Goal: Obtain resource: Obtain resource

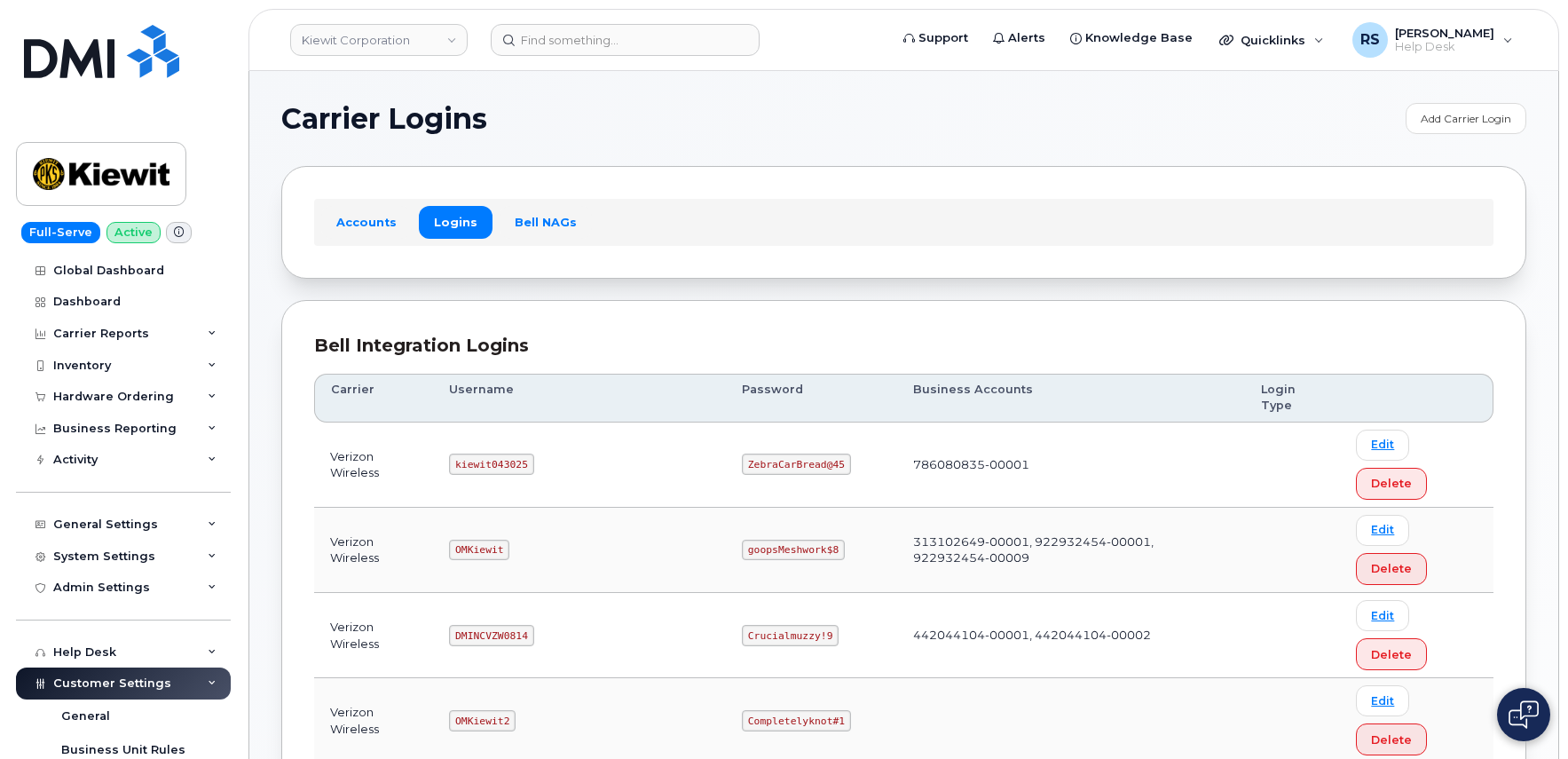
scroll to position [177, 0]
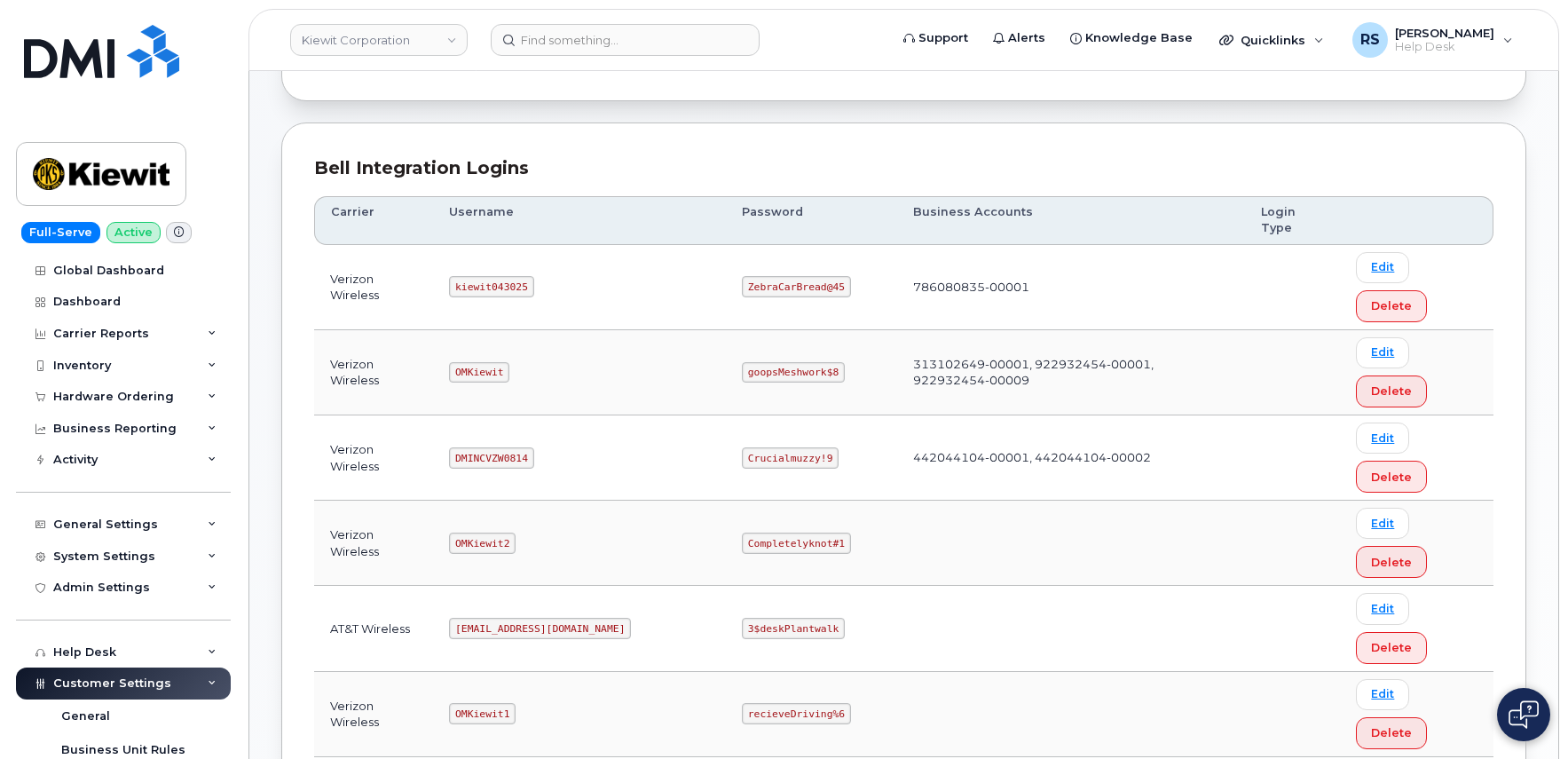
click at [576, 154] on div "Bell Integration Logins Carrier Username Password Business Accounts Login Type …" at bounding box center [904, 763] width 1246 height 1282
click at [384, 132] on div "Bell Integration Logins Carrier Username Password Business Accounts Login Type …" at bounding box center [904, 763] width 1246 height 1282
click at [114, 177] on img at bounding box center [100, 174] width 136 height 51
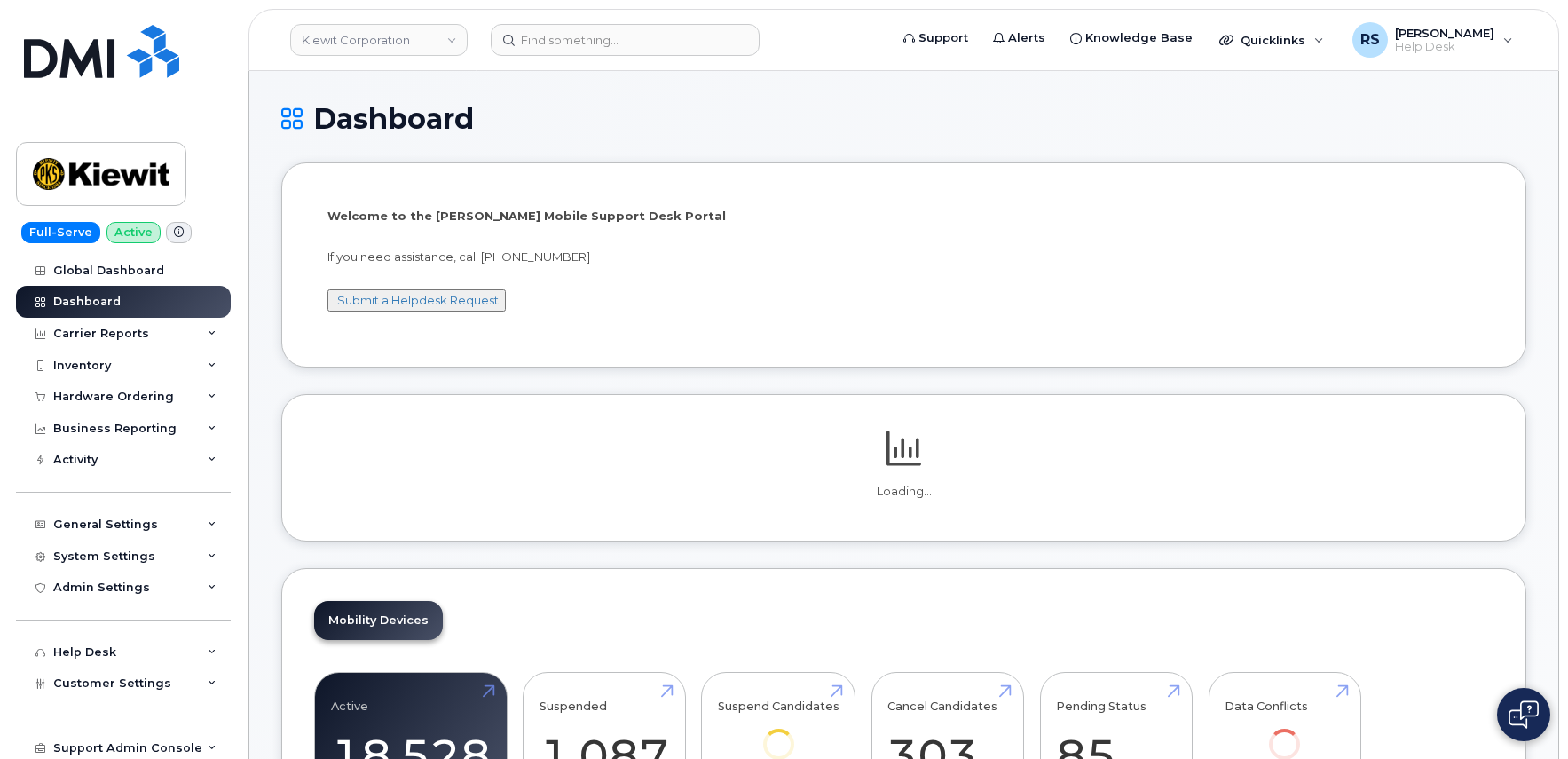
click at [676, 122] on h1 "Dashboard" at bounding box center [904, 118] width 1246 height 31
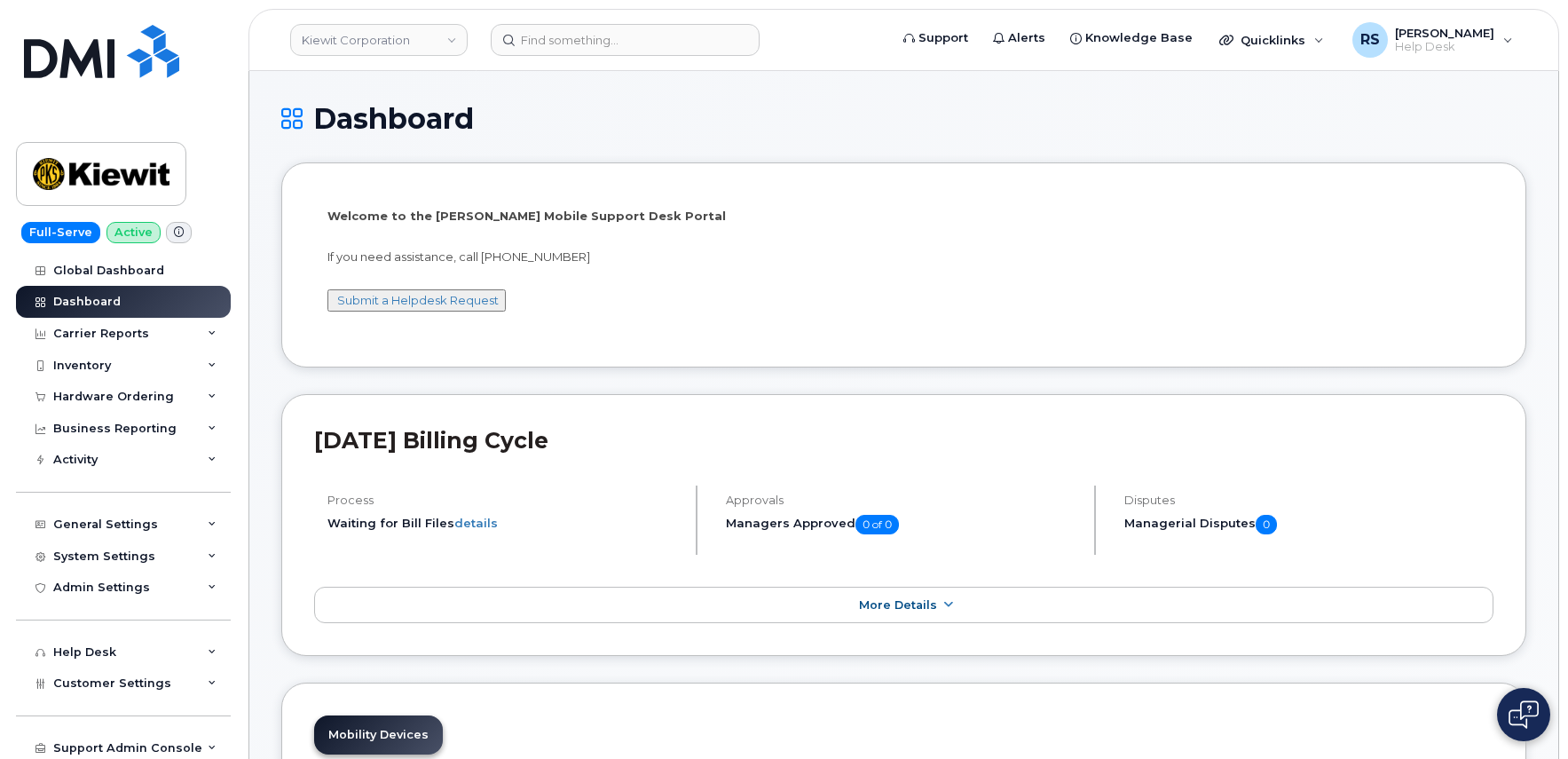
click at [644, 128] on h1 "Dashboard" at bounding box center [904, 118] width 1246 height 31
click at [753, 121] on h1 "Dashboard" at bounding box center [904, 118] width 1246 height 31
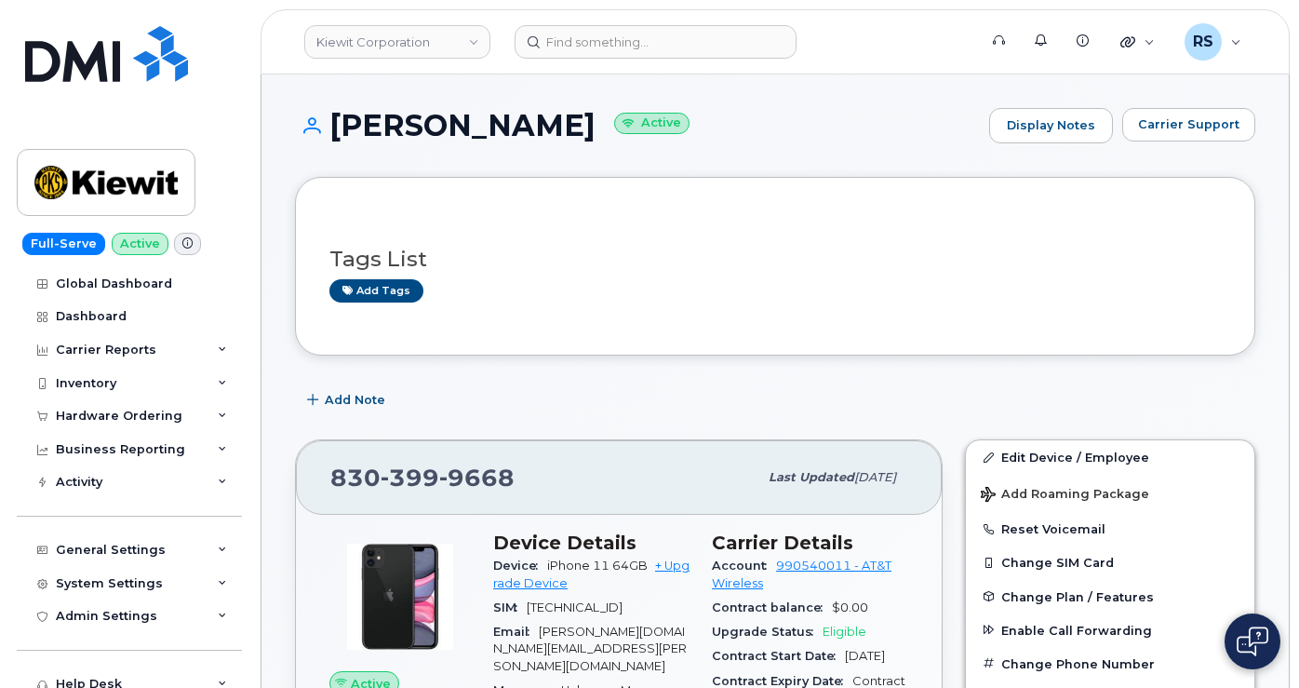
scroll to position [186, 0]
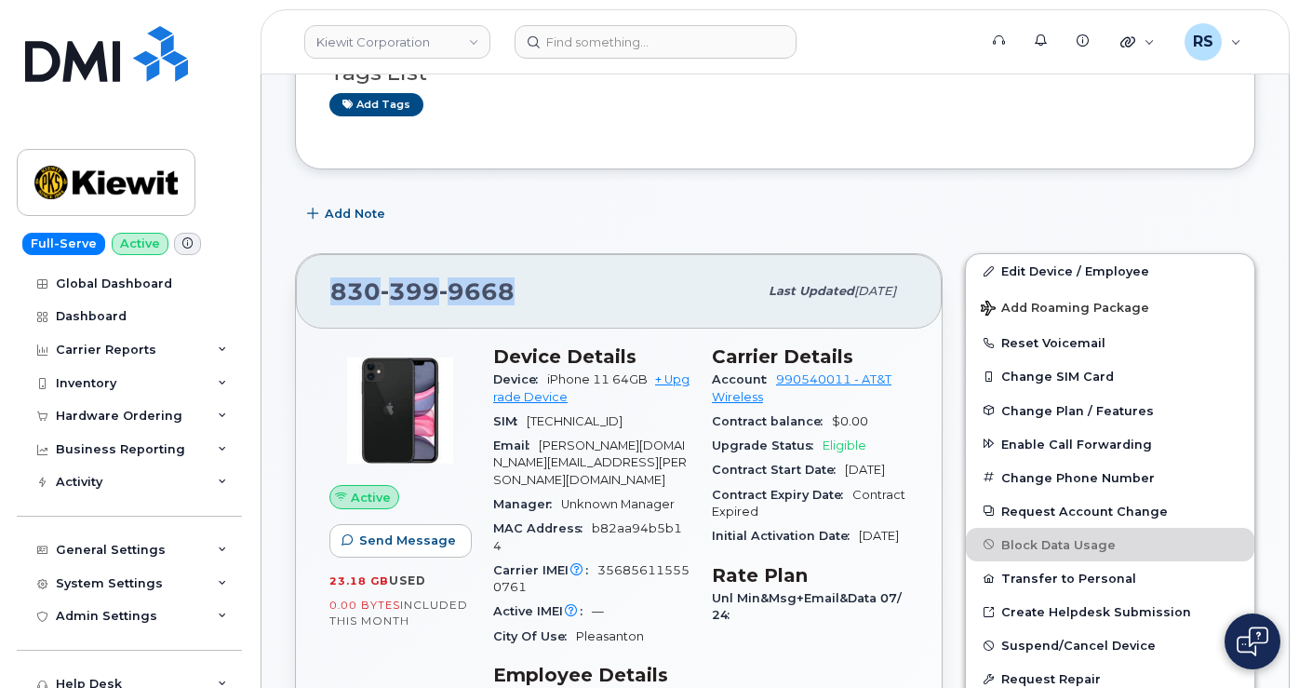
drag, startPoint x: 508, startPoint y: 290, endPoint x: 333, endPoint y: 299, distance: 175.1
click at [333, 299] on div "[PHONE_NUMBER]" at bounding box center [543, 291] width 427 height 39
copy span "[PHONE_NUMBER]"
drag, startPoint x: 13, startPoint y: 663, endPoint x: 39, endPoint y: 656, distance: 26.9
click at [13, 663] on div "Full-Serve Active Global Dashboard Dashboard Carrier Reports Monthly Billing Da…" at bounding box center [126, 344] width 252 height 688
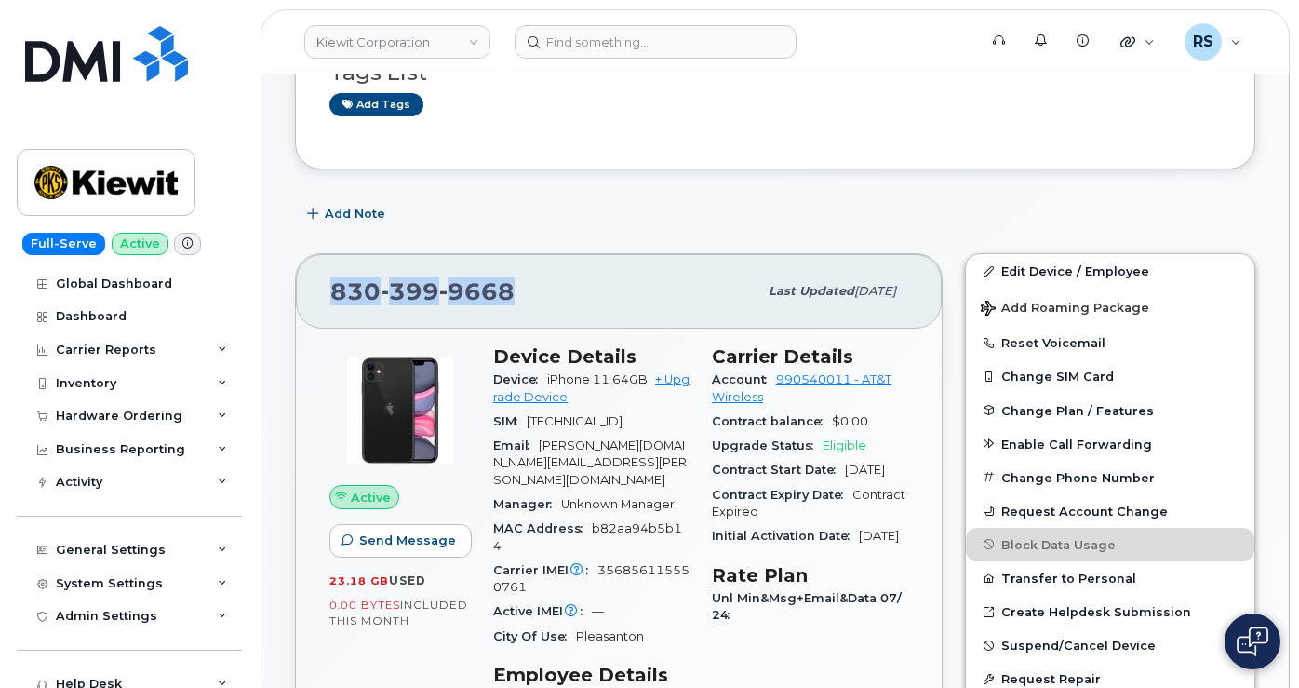
drag, startPoint x: 528, startPoint y: 293, endPoint x: 329, endPoint y: 282, distance: 198.5
click at [329, 282] on div "[PHONE_NUMBER] Last updated [DATE]" at bounding box center [619, 291] width 646 height 74
copy span "[PHONE_NUMBER]"
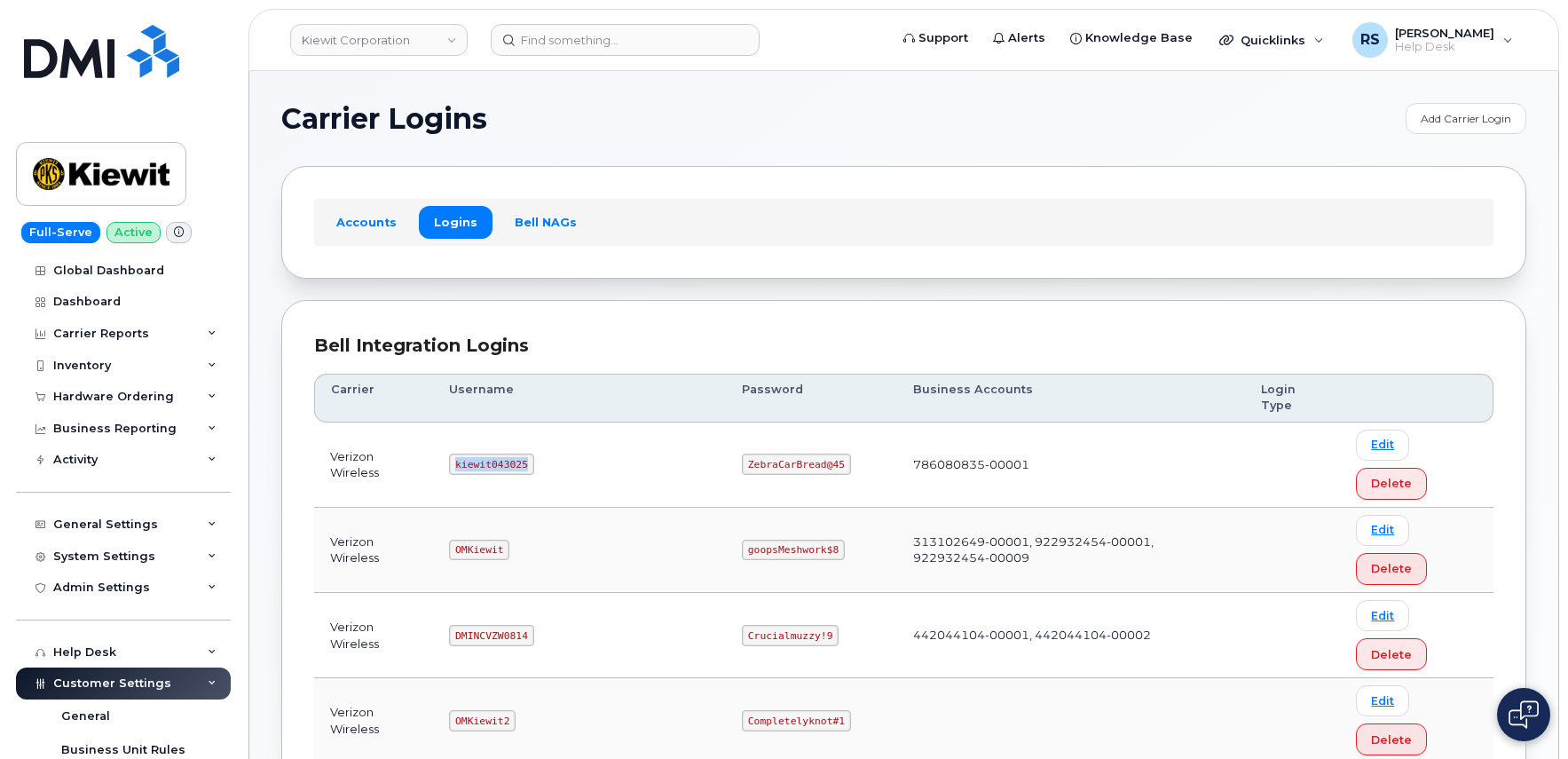
drag, startPoint x: 465, startPoint y: 428, endPoint x: 537, endPoint y: 441, distance: 73.2
click at [537, 441] on td "kiewit043025" at bounding box center [579, 464] width 293 height 85
copy code "kiewit043025"
drag, startPoint x: 681, startPoint y: 426, endPoint x: 773, endPoint y: 442, distance: 93.4
click at [773, 442] on td "ZebraCarBread@45" at bounding box center [812, 464] width 172 height 85
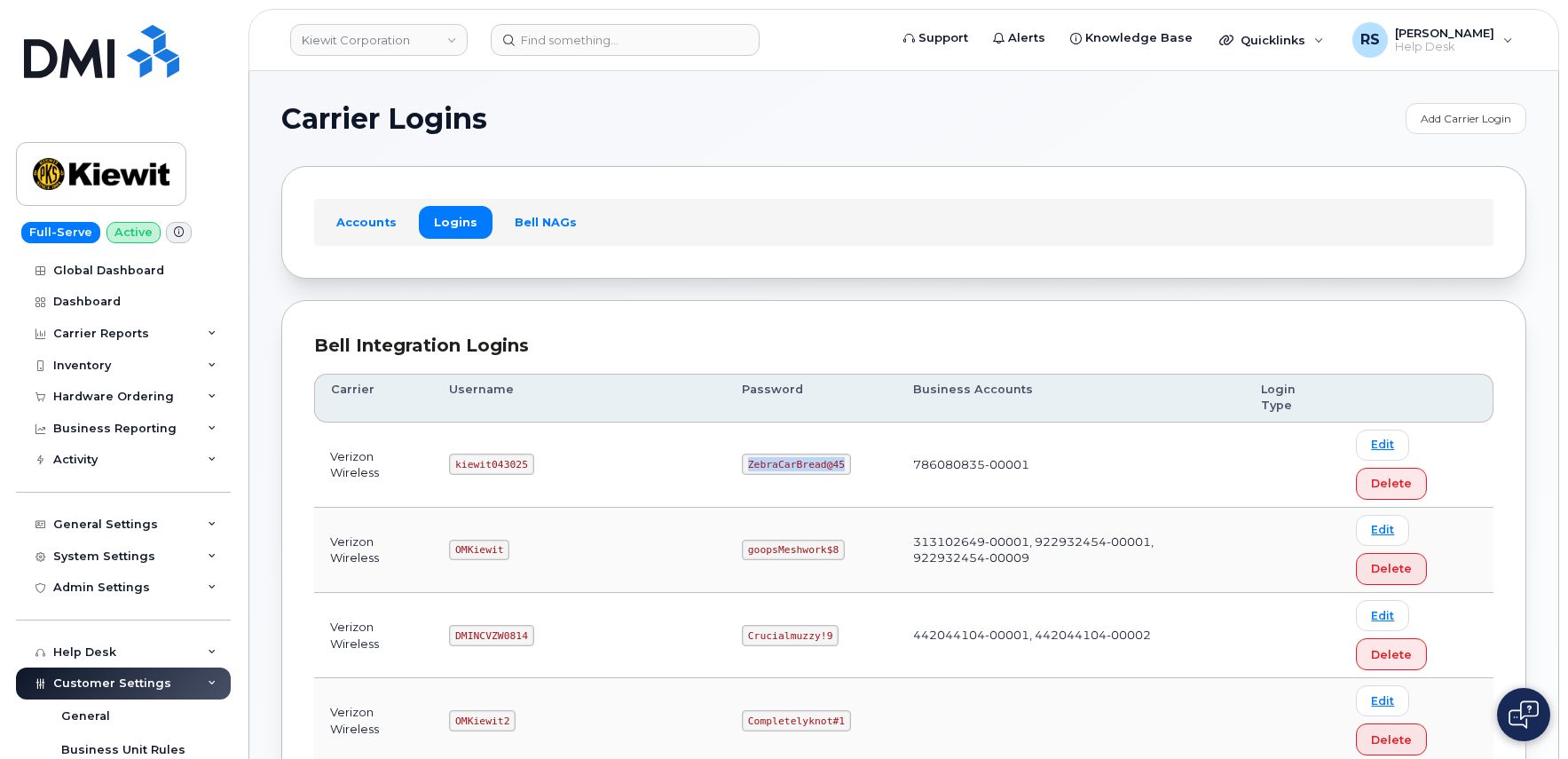
copy code "ZebraCarBread@45"
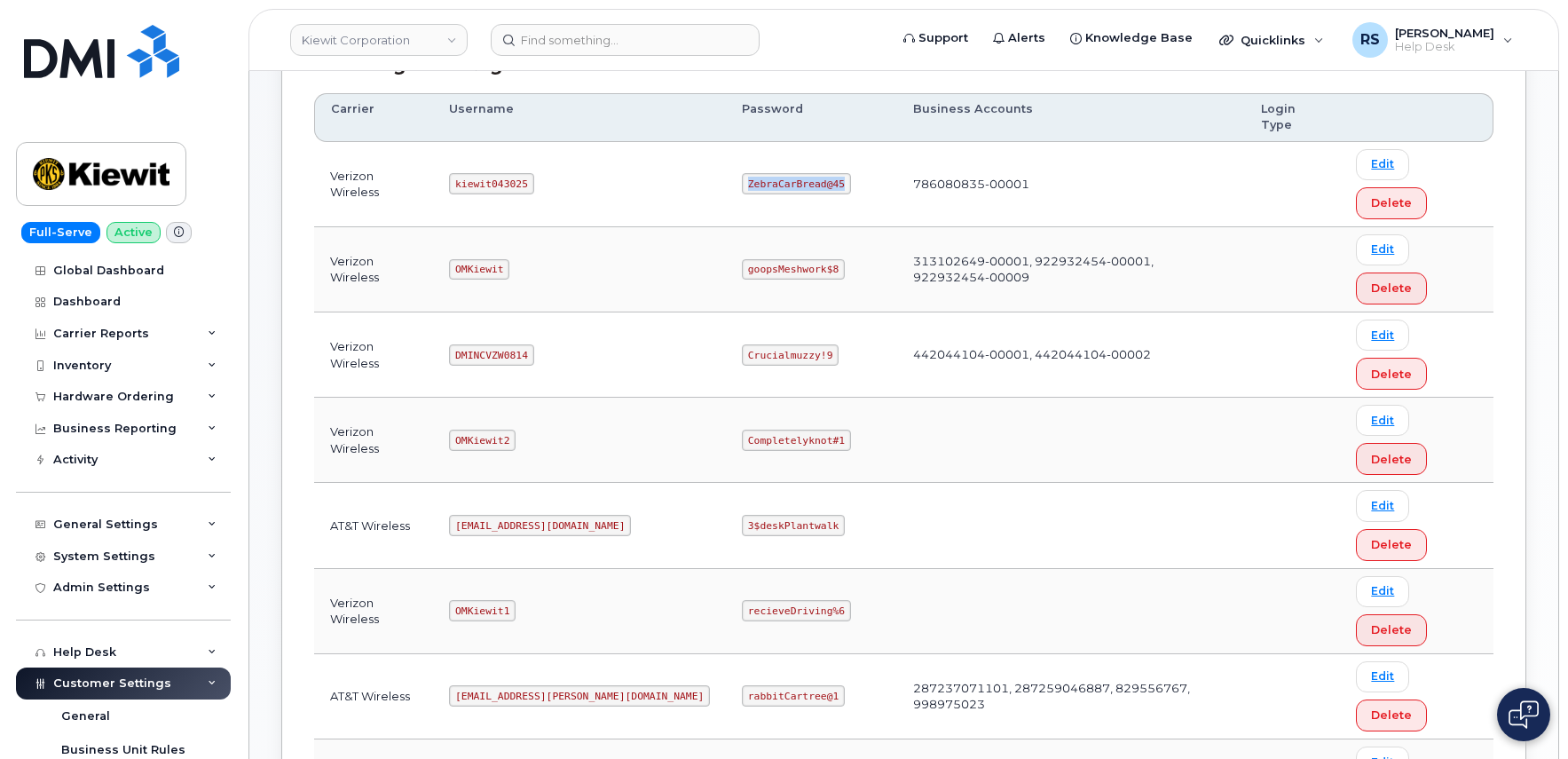
scroll to position [296, 0]
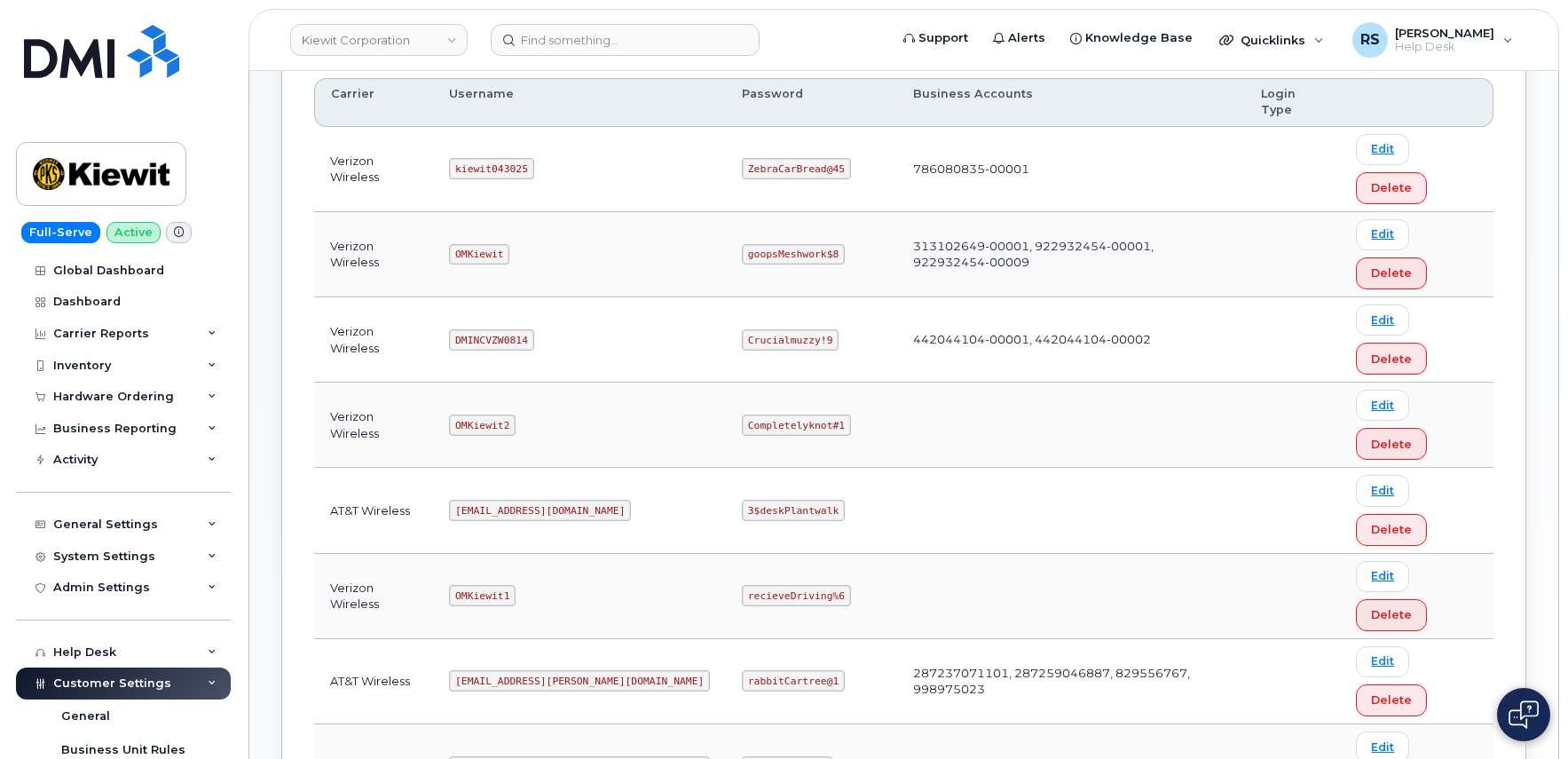
drag, startPoint x: 464, startPoint y: 557, endPoint x: 513, endPoint y: 564, distance: 49.5
copy code "SD042325"
drag, startPoint x: 683, startPoint y: 558, endPoint x: 842, endPoint y: 561, distance: 159.0
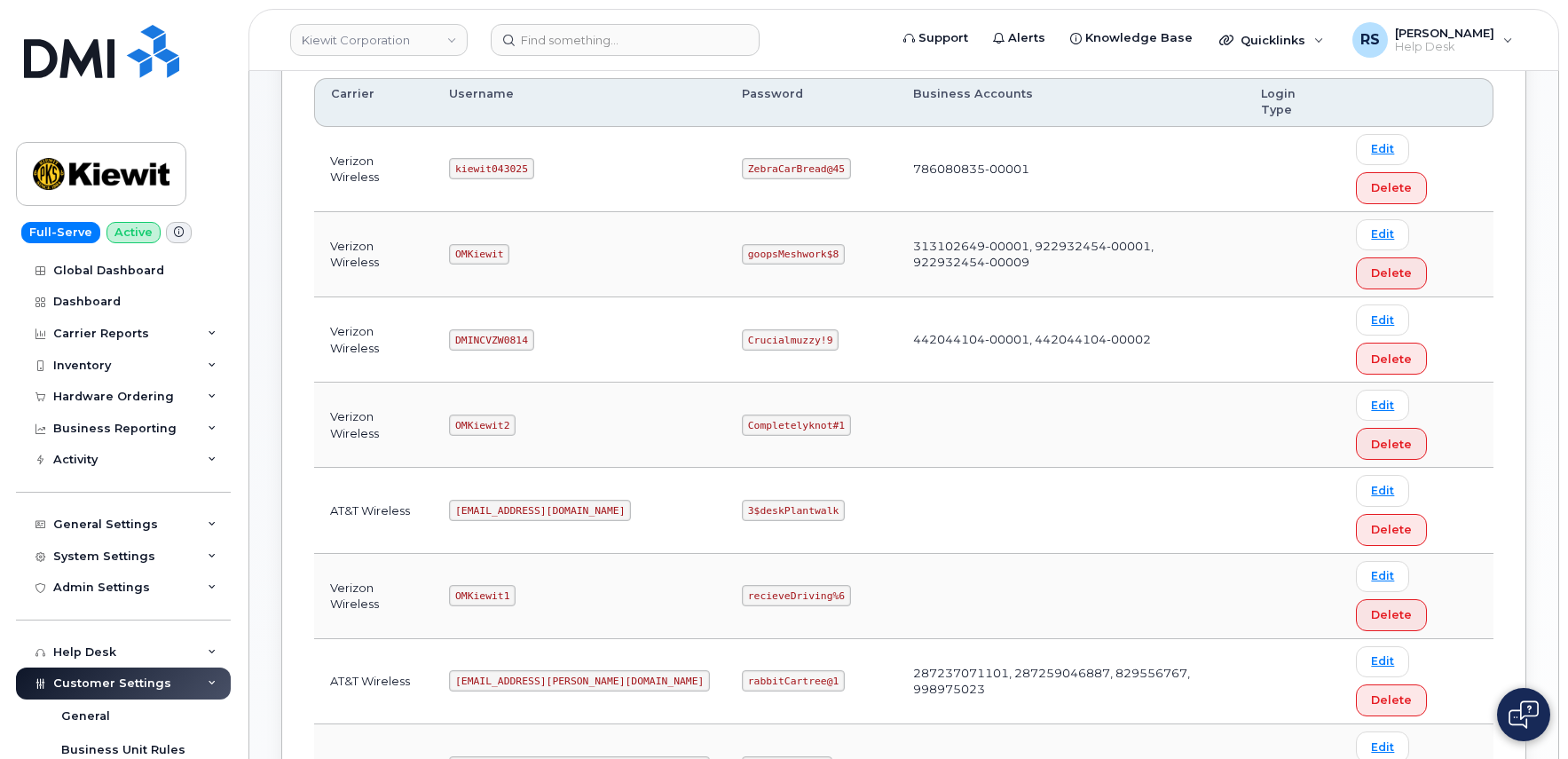
copy code "CompletelyPartially$2"
drag, startPoint x: 466, startPoint y: 506, endPoint x: 565, endPoint y: 523, distance: 100.4
copy code "kiewit041825"
drag, startPoint x: 682, startPoint y: 509, endPoint x: 791, endPoint y: 514, distance: 109.1
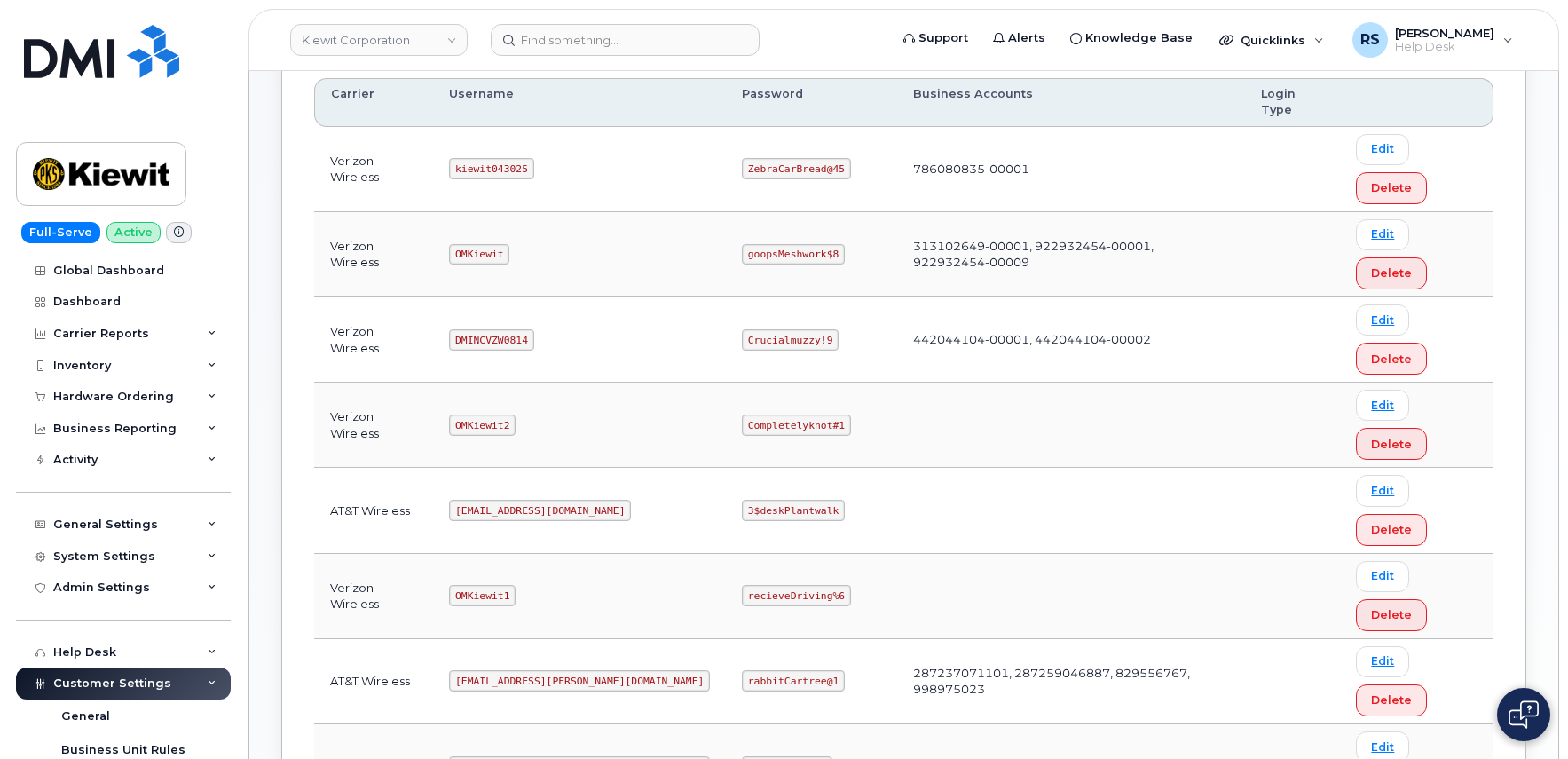
copy code "CompletelyPartial$1"
